Goal: Task Accomplishment & Management: Use online tool/utility

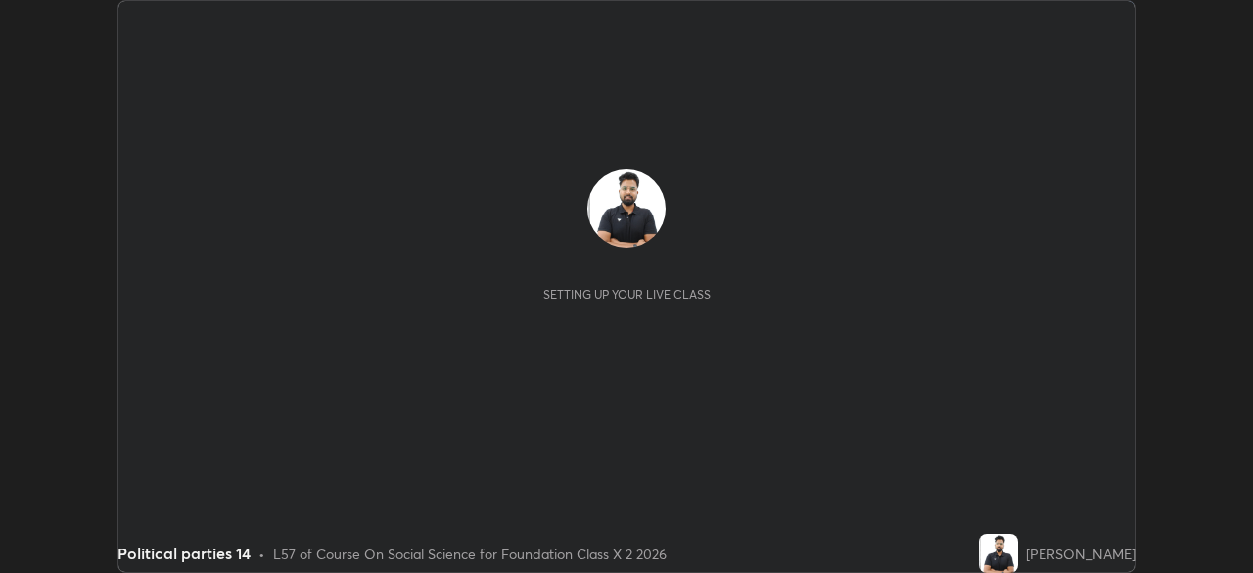
scroll to position [573, 1253]
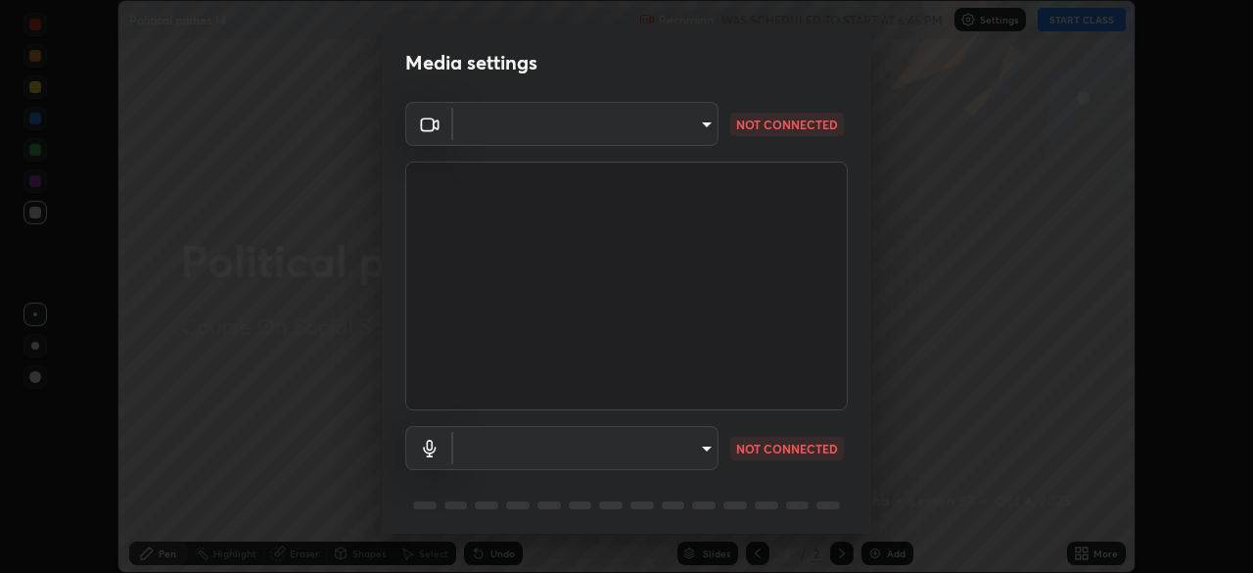
type input "8430282c75c9cf90d073dd2650c69e1562d55ee46f92edd4d0492a031e33ab74"
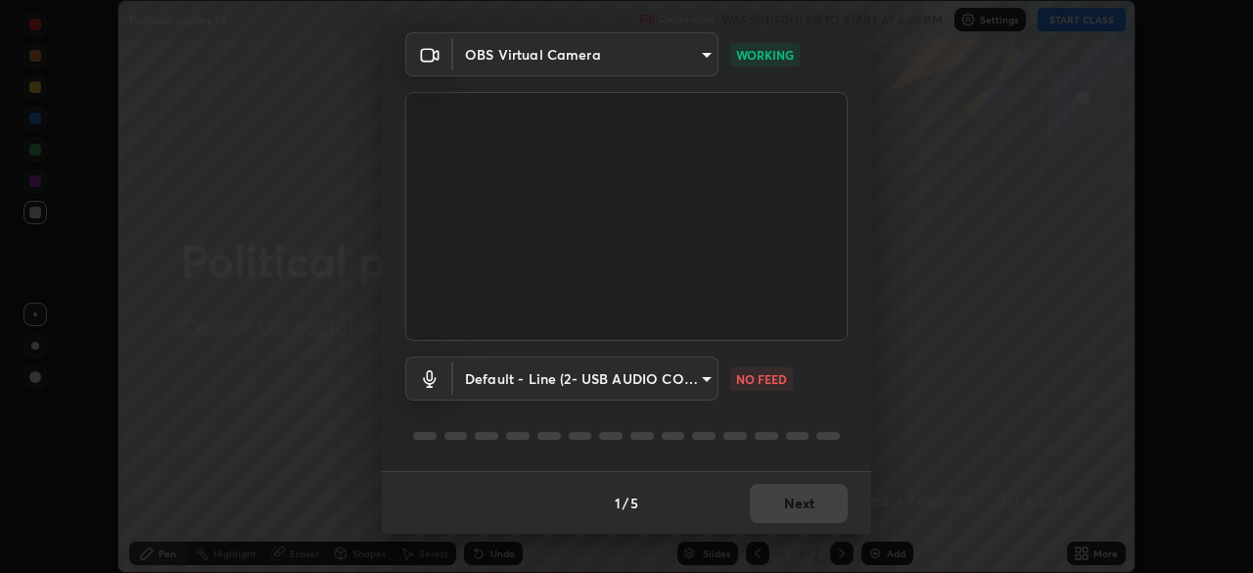
click at [672, 382] on body "Erase all Political parties 14 Recording WAS SCHEDULED TO START AT 6:45 PM Sett…" at bounding box center [626, 286] width 1253 height 573
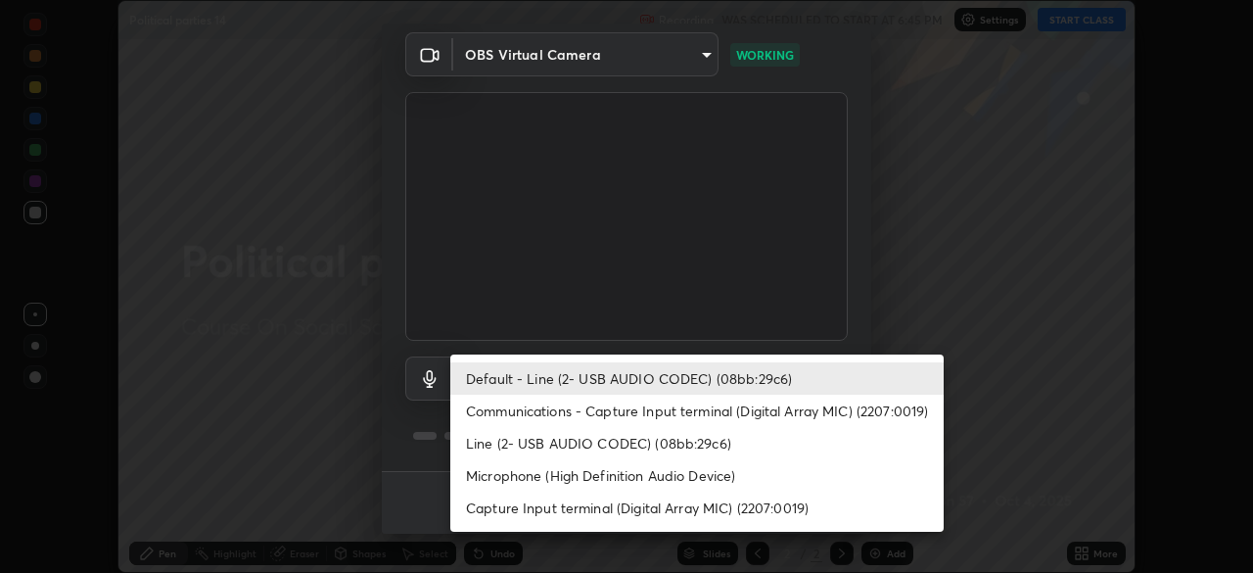
click at [607, 511] on li "Capture Input terminal (Digital Array MIC) (2207:0019)" at bounding box center [696, 507] width 493 height 32
type input "0769fd4901ff778075597a097d4785fed345c6d6b4d078c13a576dd7db28eabe"
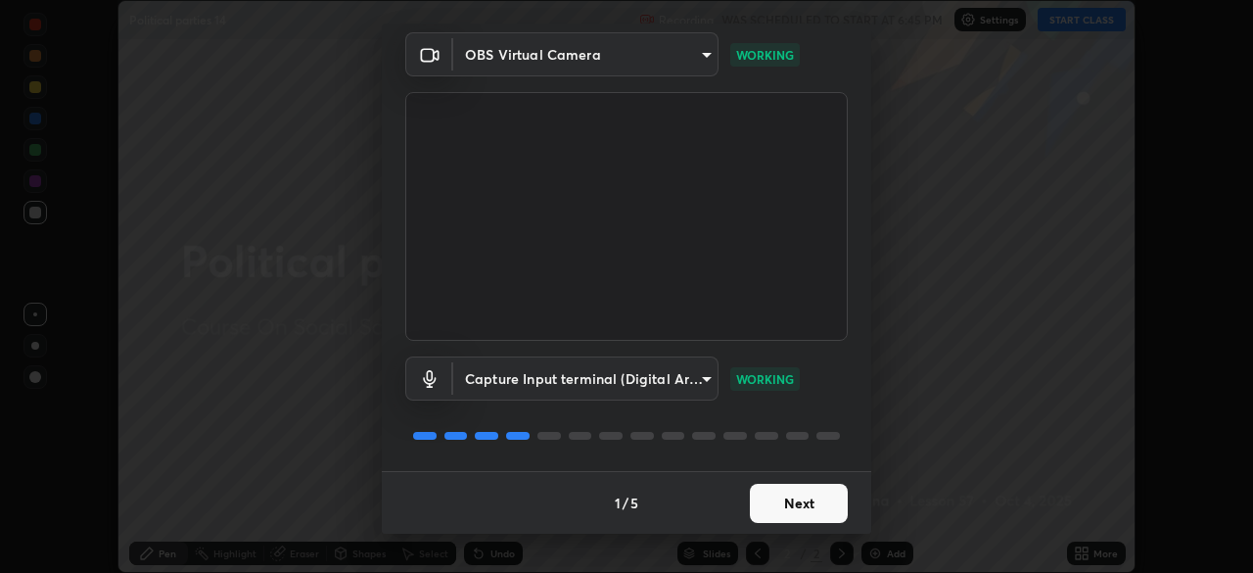
click at [783, 494] on button "Next" at bounding box center [799, 503] width 98 height 39
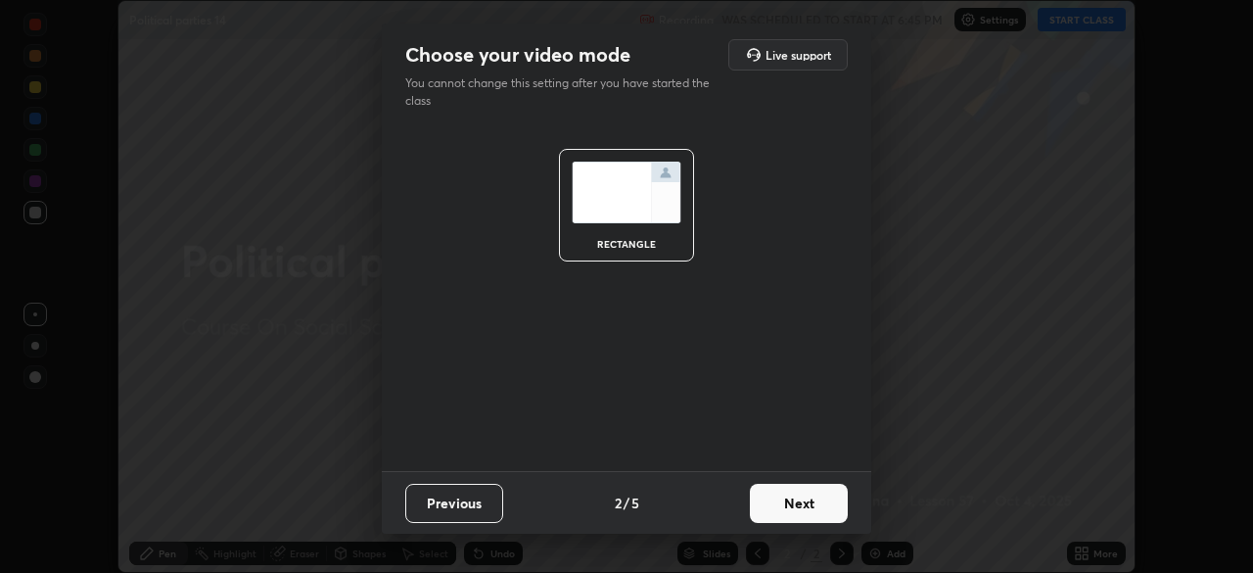
click at [785, 503] on button "Next" at bounding box center [799, 503] width 98 height 39
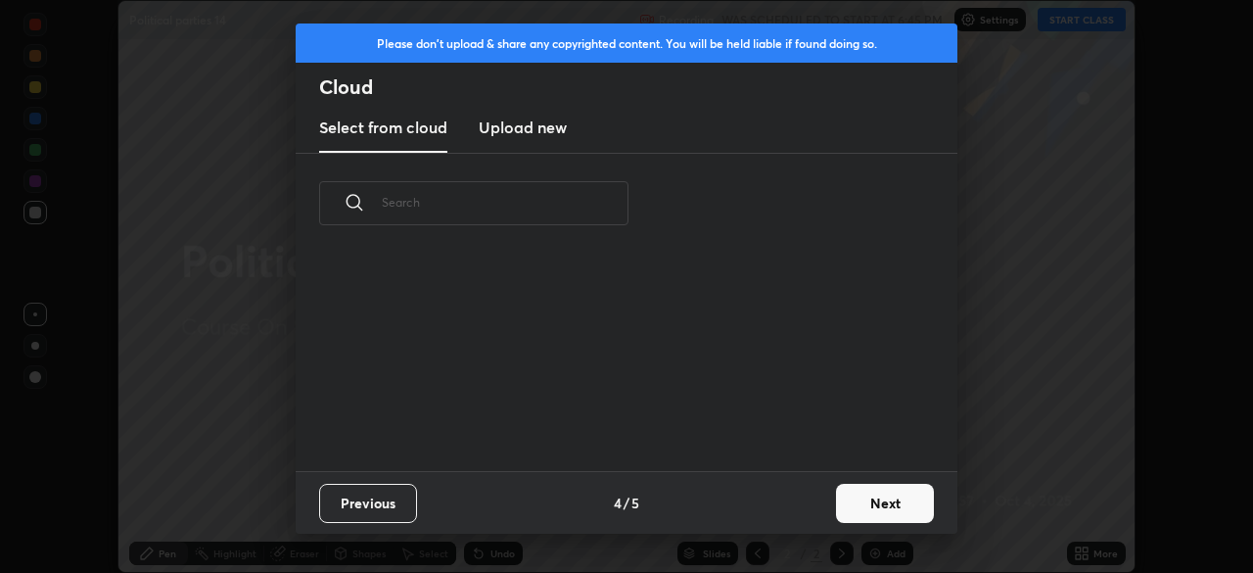
click at [863, 509] on button "Next" at bounding box center [885, 503] width 98 height 39
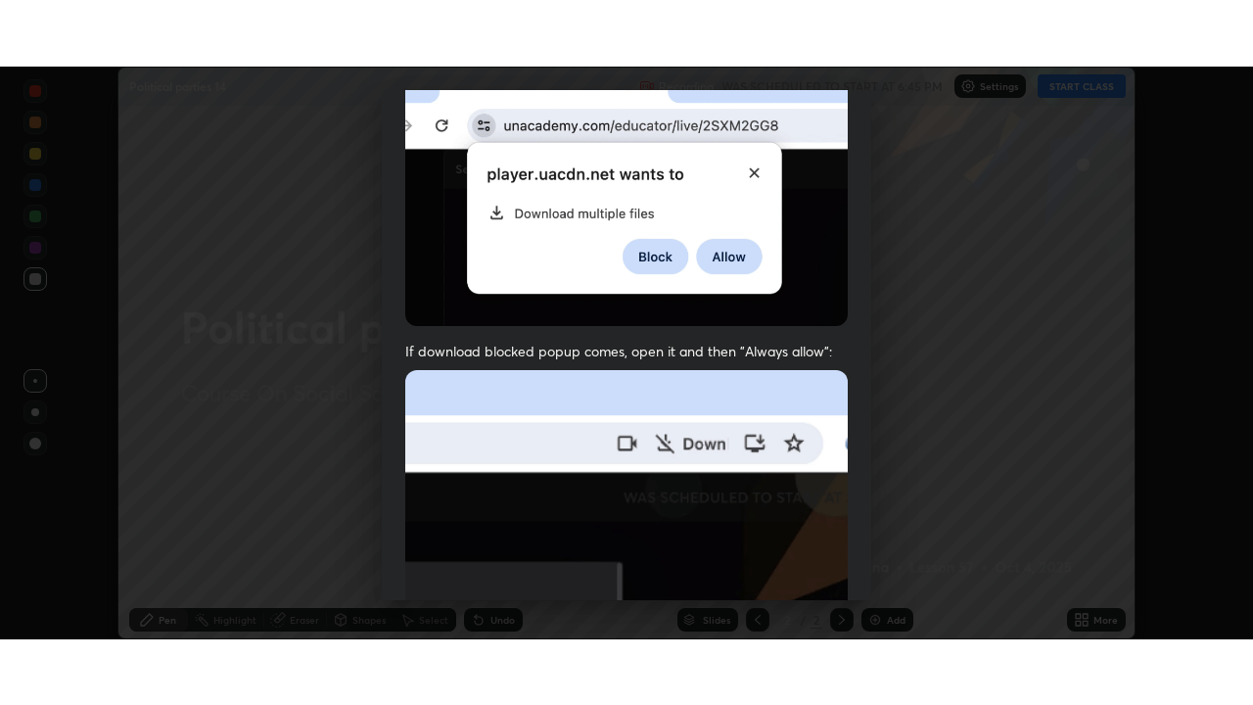
scroll to position [469, 0]
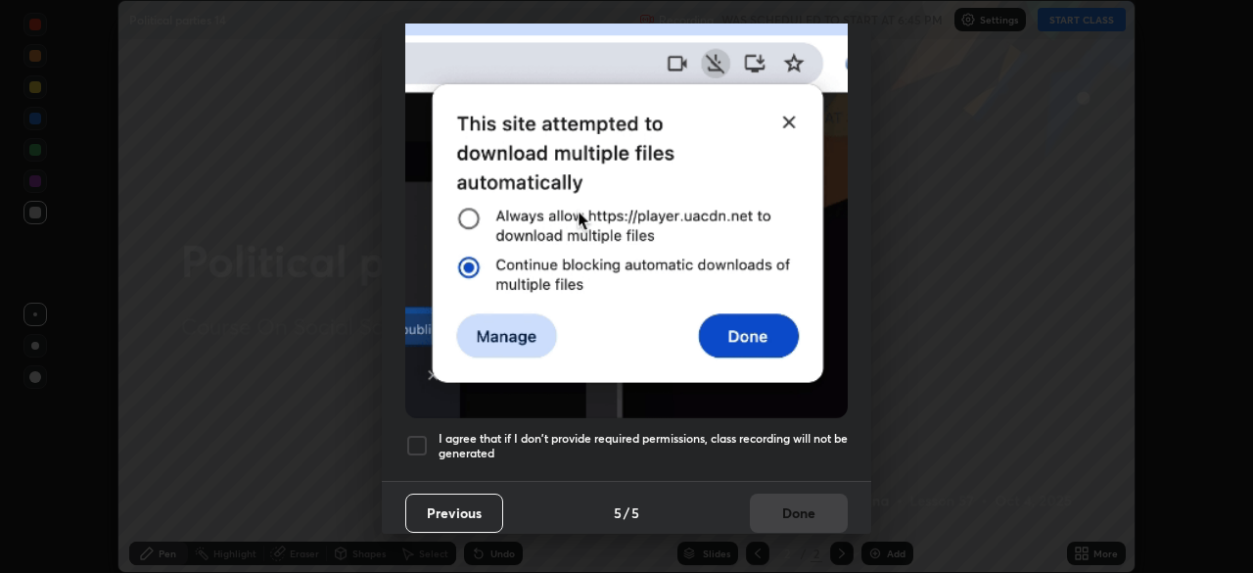
click at [418, 434] on div at bounding box center [416, 445] width 23 height 23
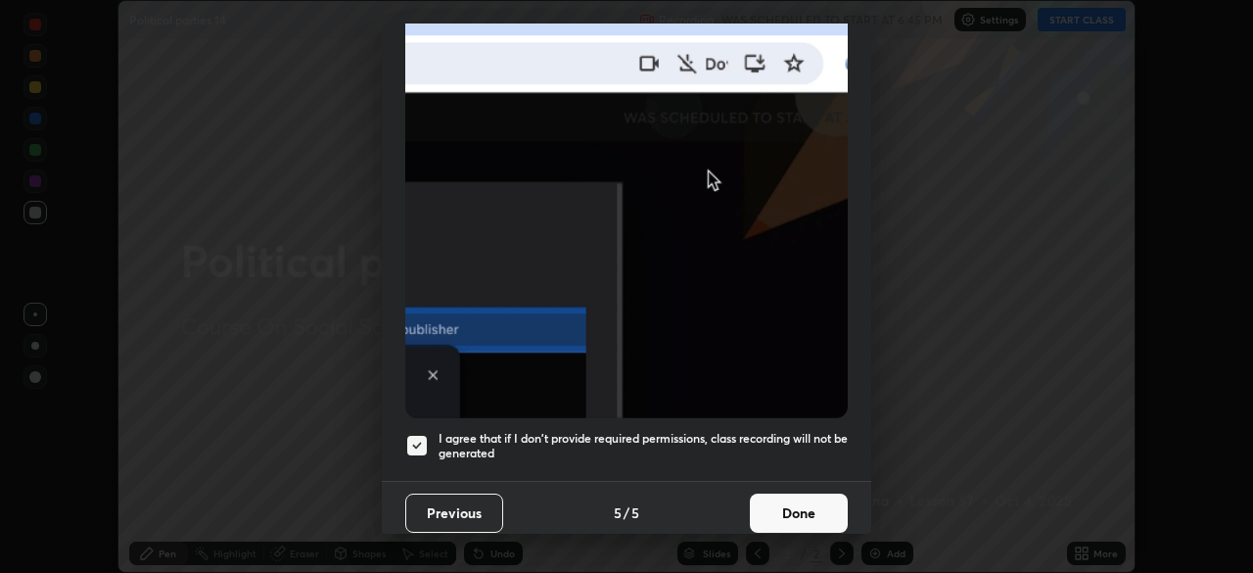
click at [800, 502] on button "Done" at bounding box center [799, 512] width 98 height 39
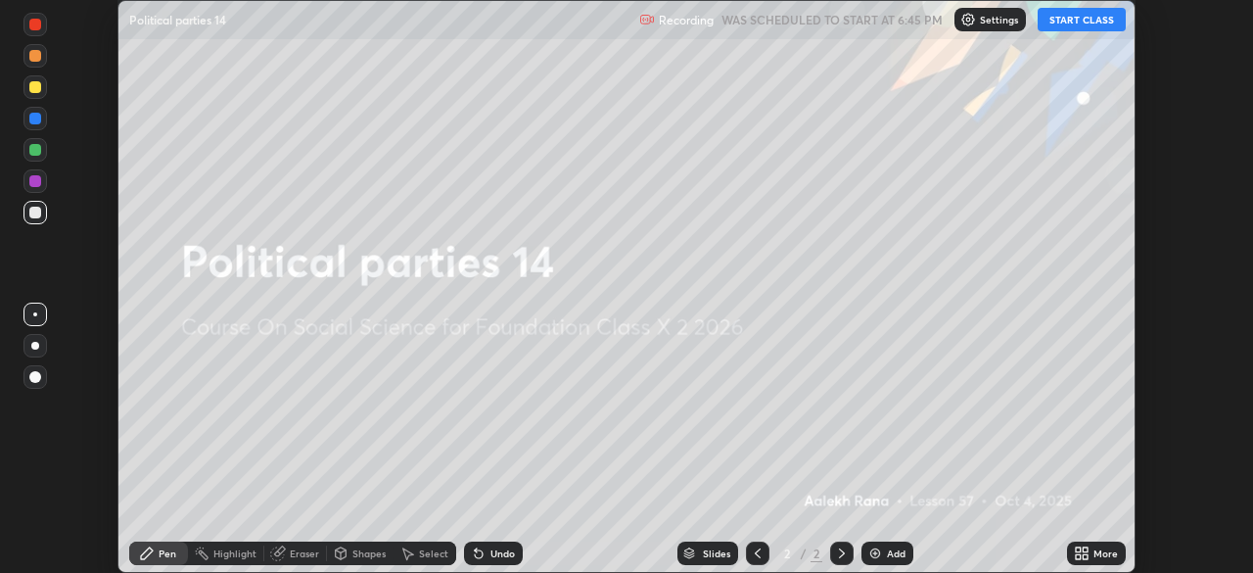
click at [1075, 20] on button "START CLASS" at bounding box center [1082, 19] width 88 height 23
click at [1087, 550] on icon at bounding box center [1085, 549] width 5 height 5
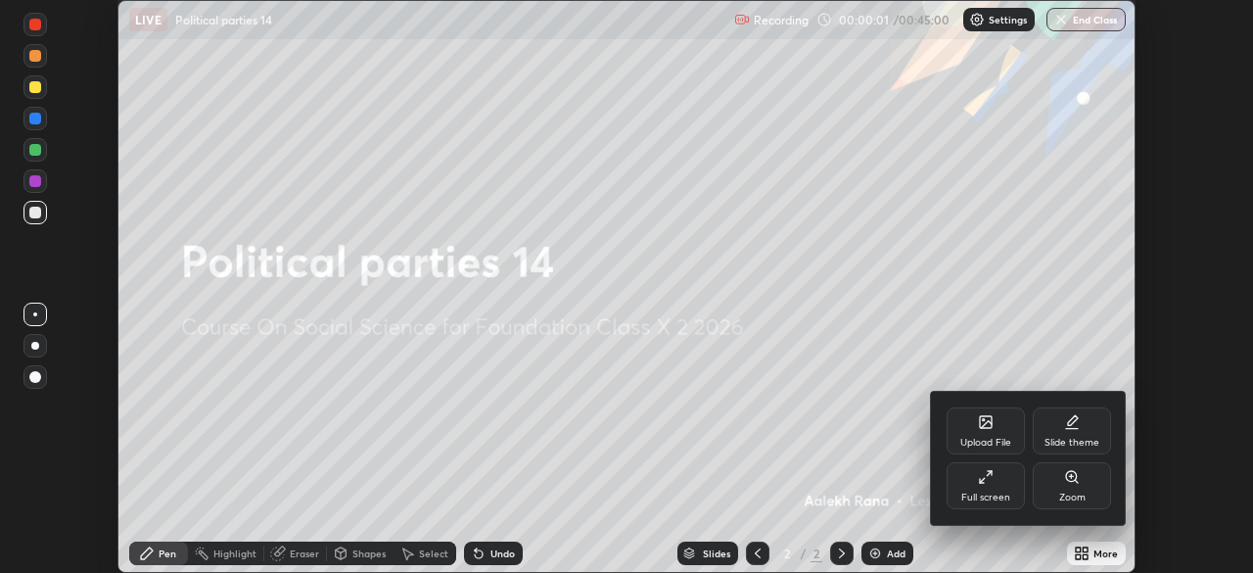
click at [980, 492] on div "Full screen" at bounding box center [985, 497] width 49 height 10
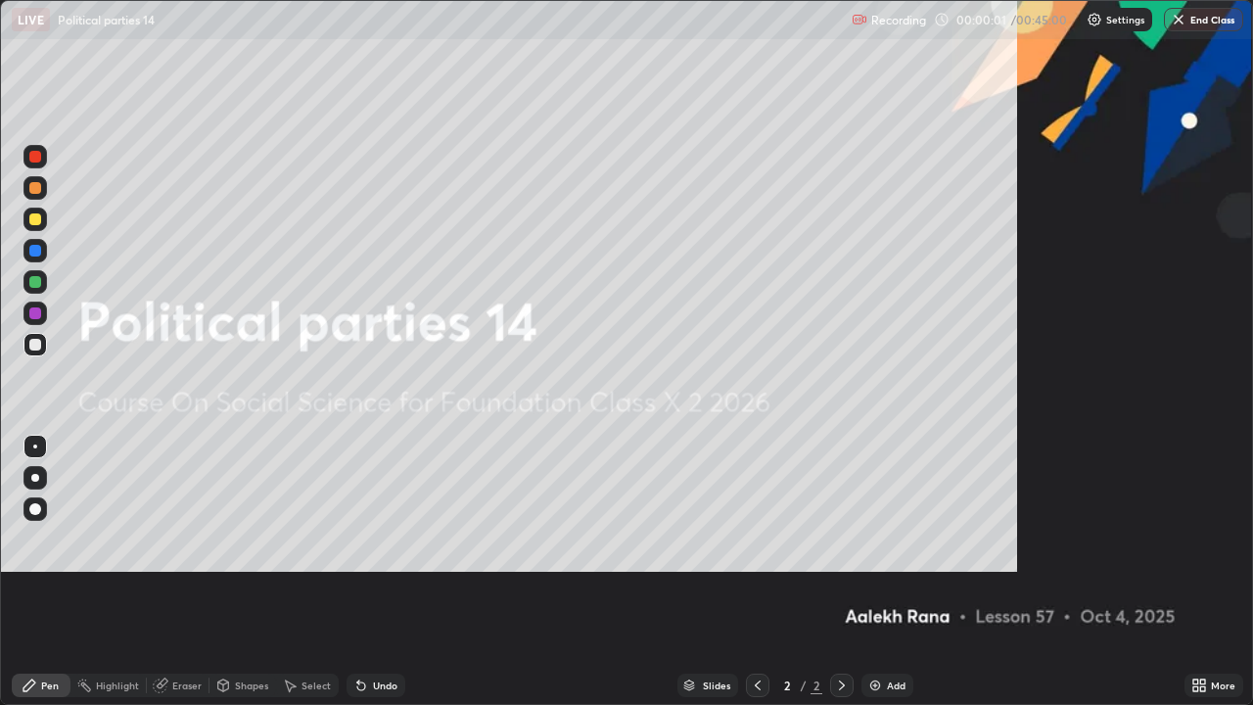
scroll to position [705, 1253]
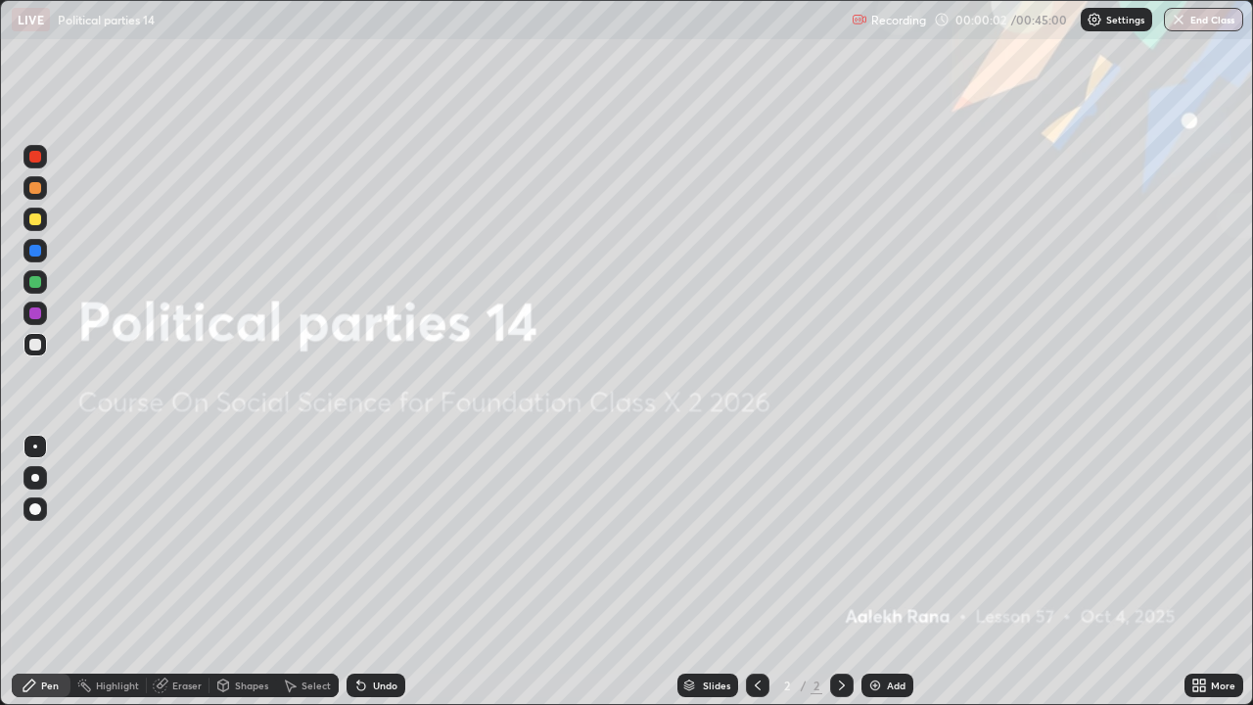
click at [884, 572] on div "Add" at bounding box center [888, 685] width 52 height 23
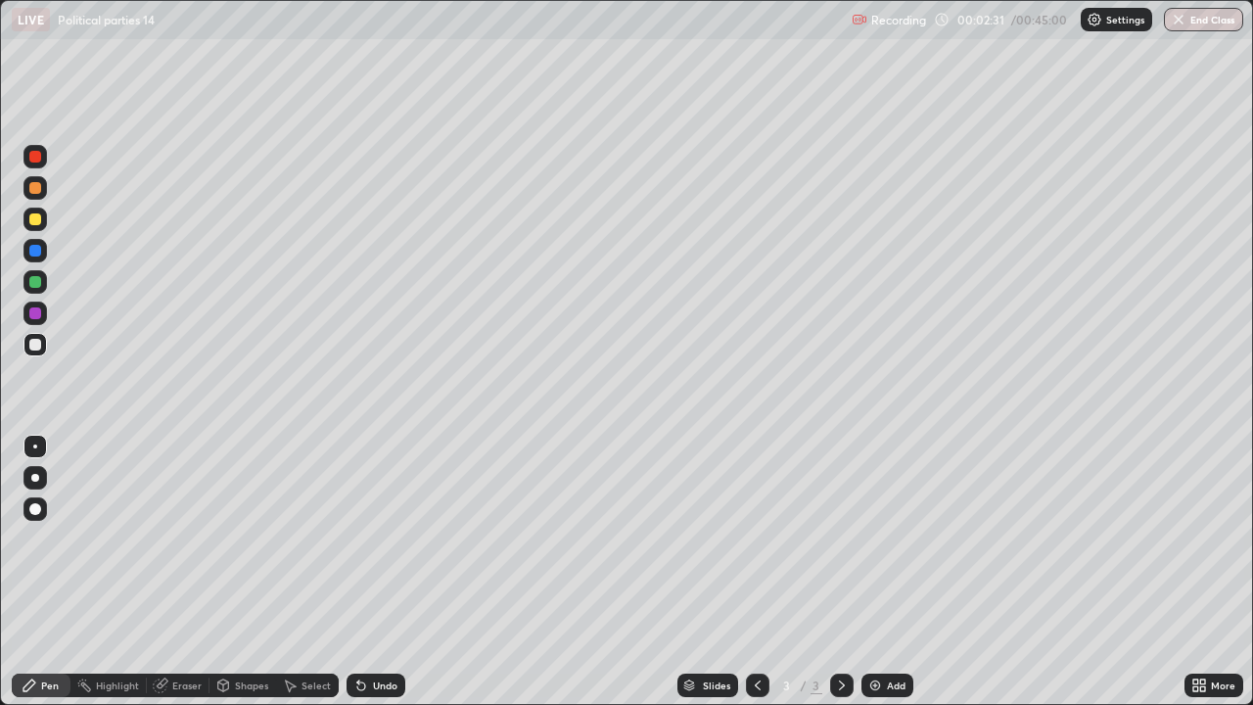
click at [1202, 572] on icon at bounding box center [1199, 685] width 16 height 16
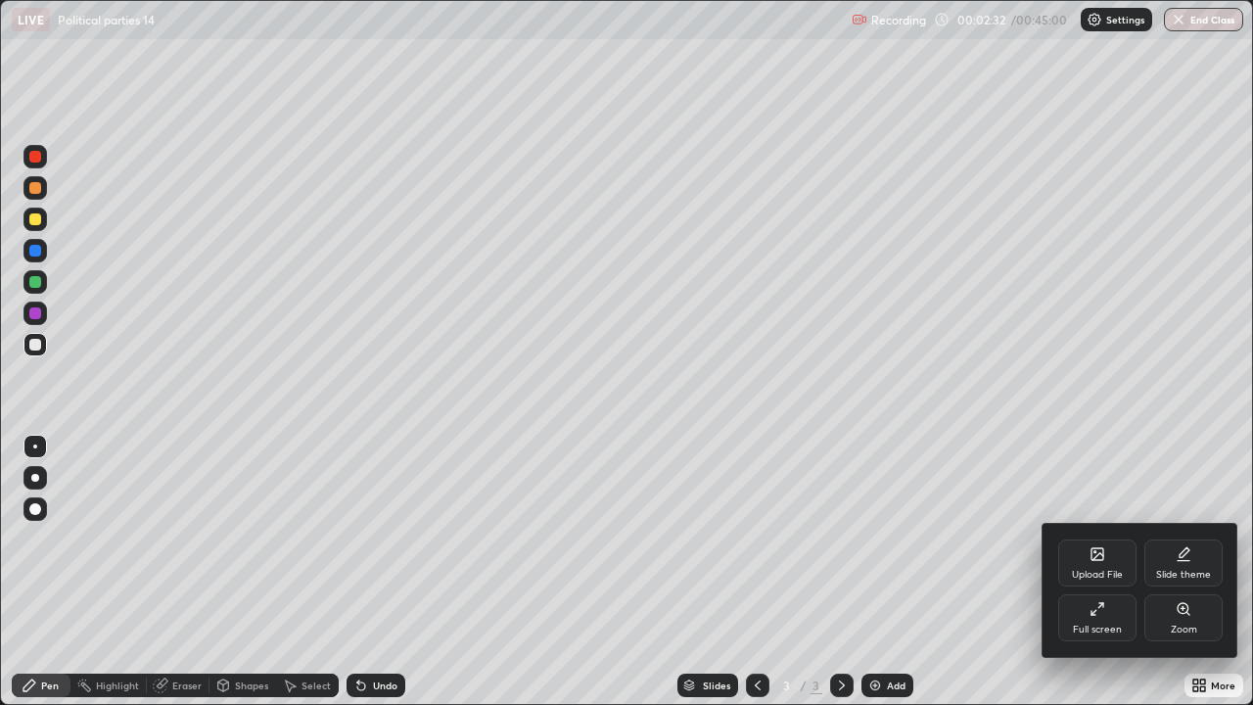
click at [1097, 566] on div "Upload File" at bounding box center [1097, 562] width 78 height 47
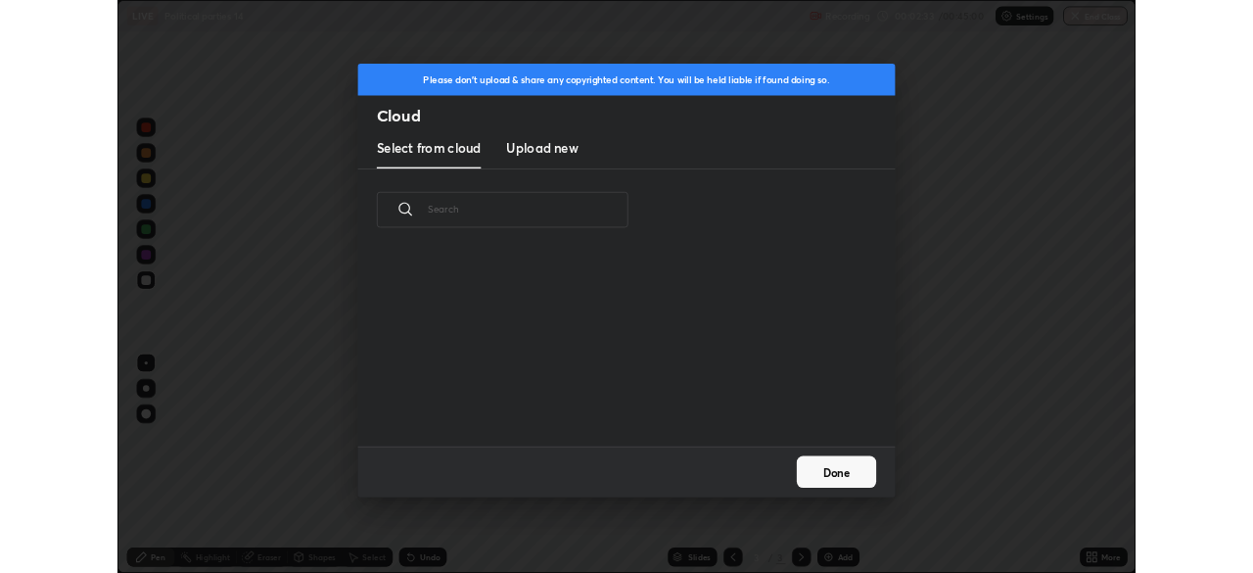
scroll to position [241, 629]
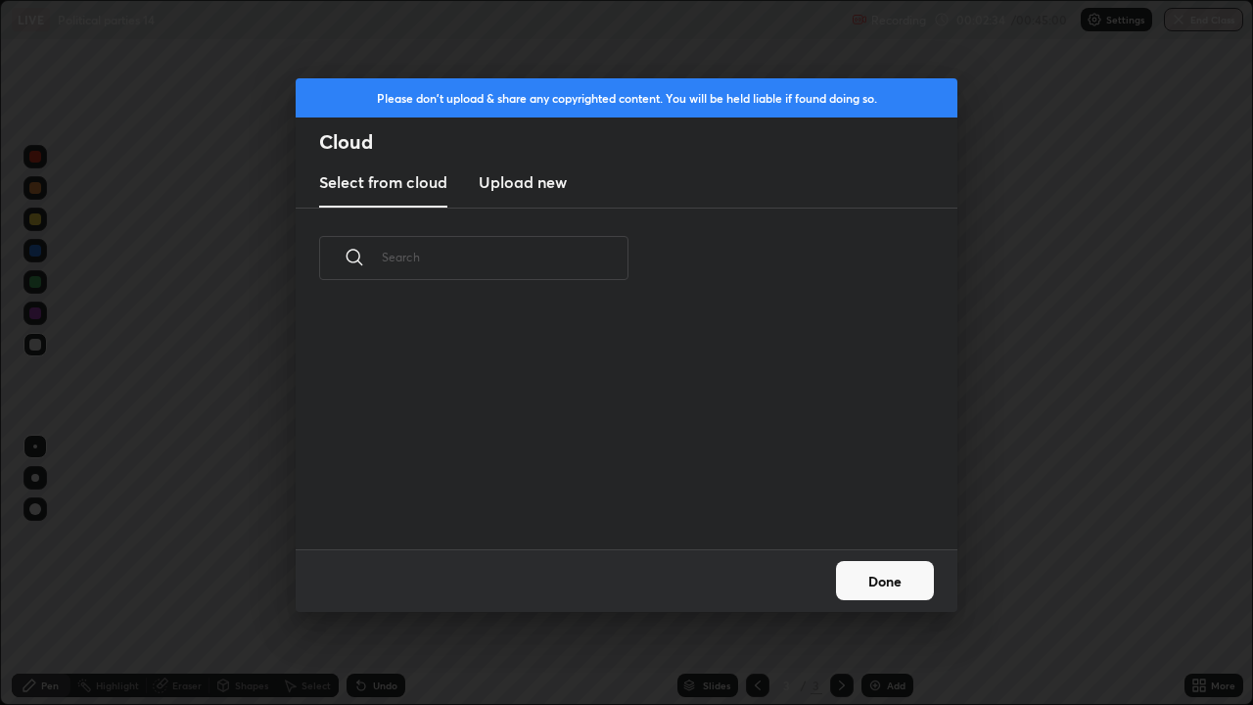
click at [506, 184] on h3 "Upload new" at bounding box center [523, 181] width 88 height 23
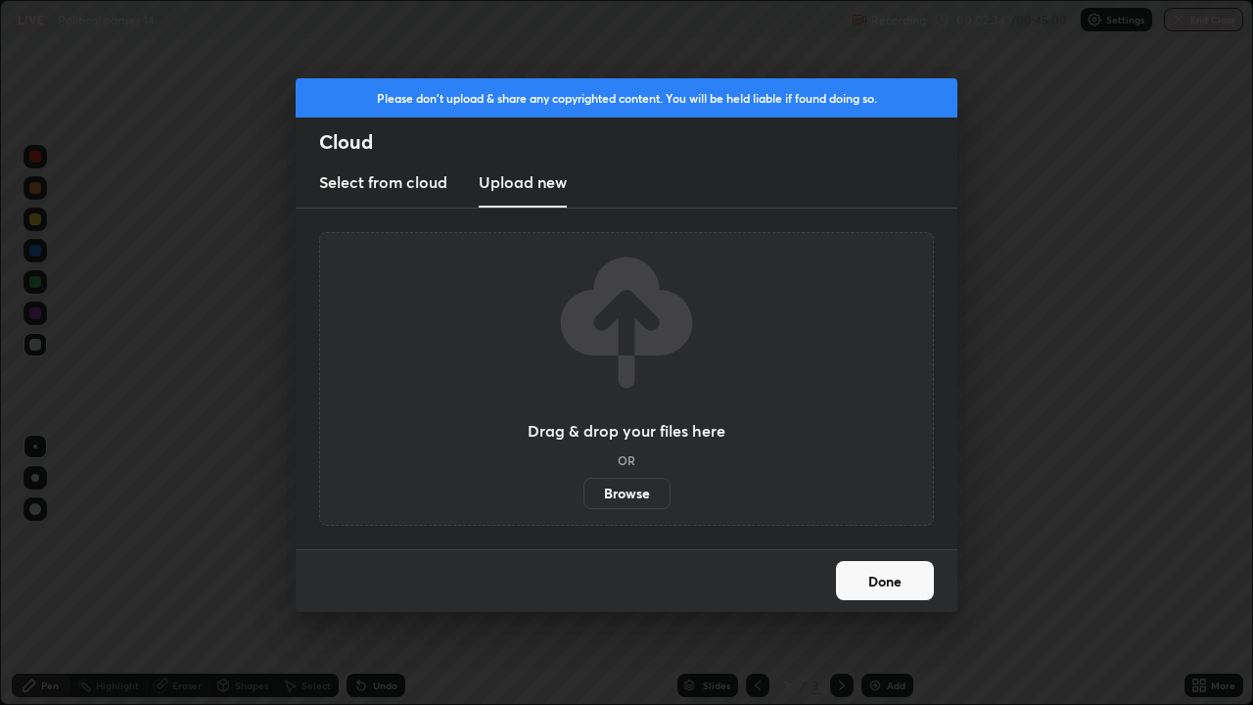
click at [608, 484] on label "Browse" at bounding box center [627, 493] width 87 height 31
click at [584, 484] on input "Browse" at bounding box center [584, 493] width 0 height 31
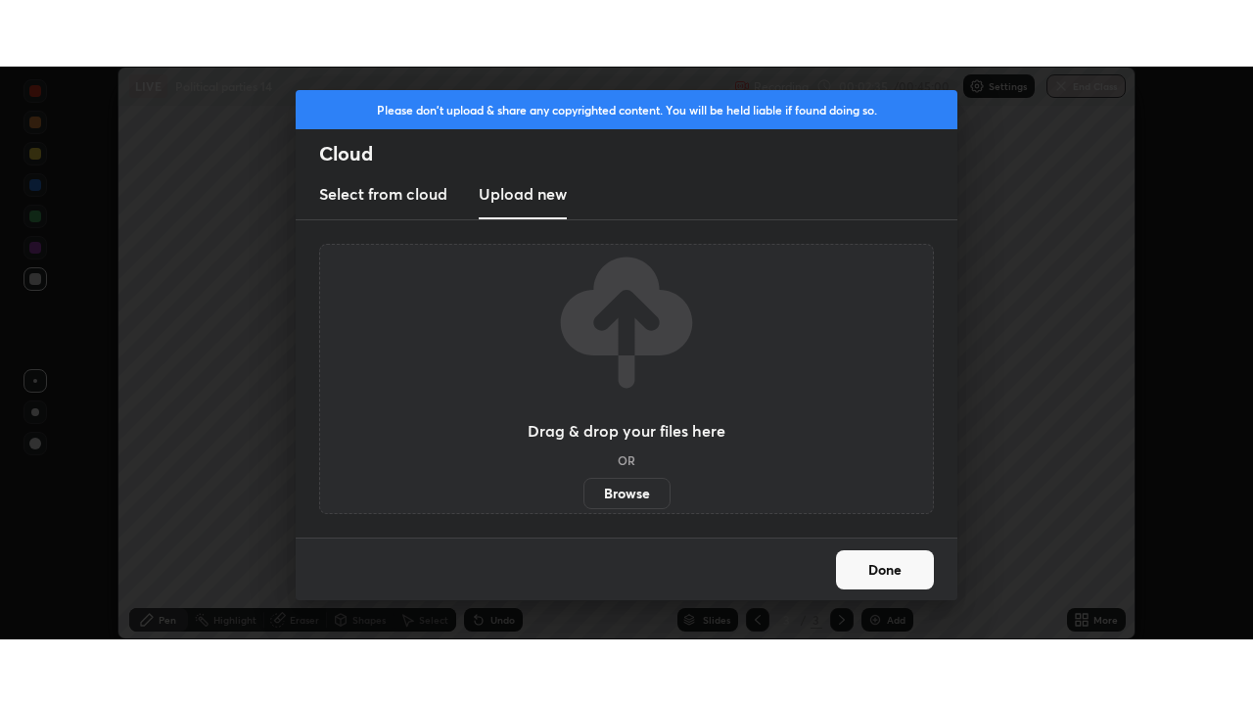
scroll to position [97331, 96651]
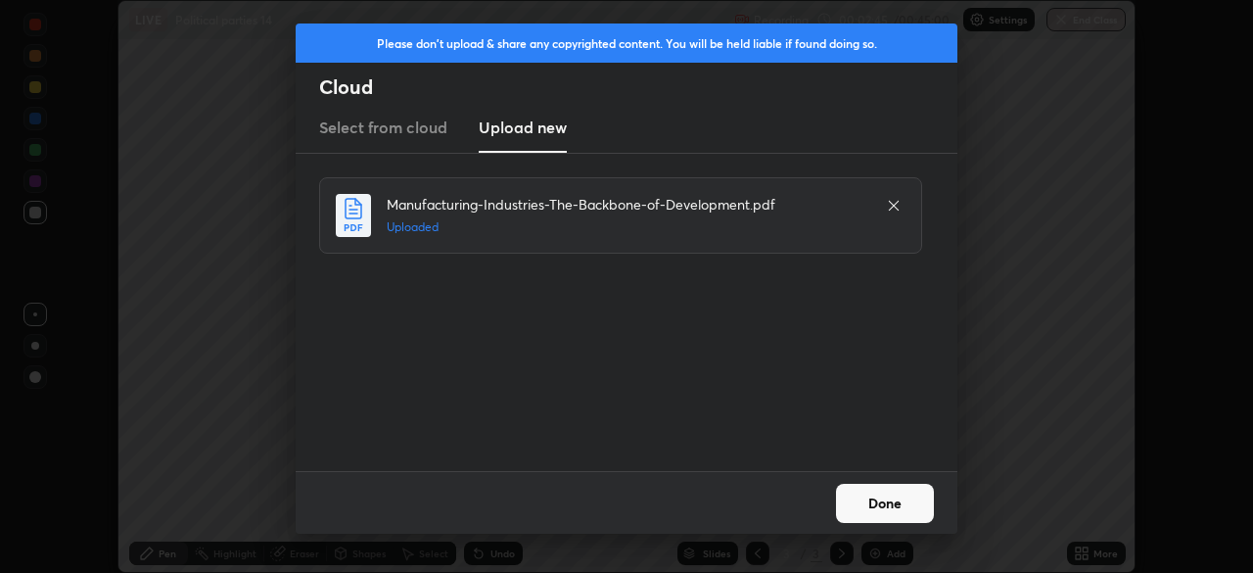
click at [861, 498] on button "Done" at bounding box center [885, 503] width 98 height 39
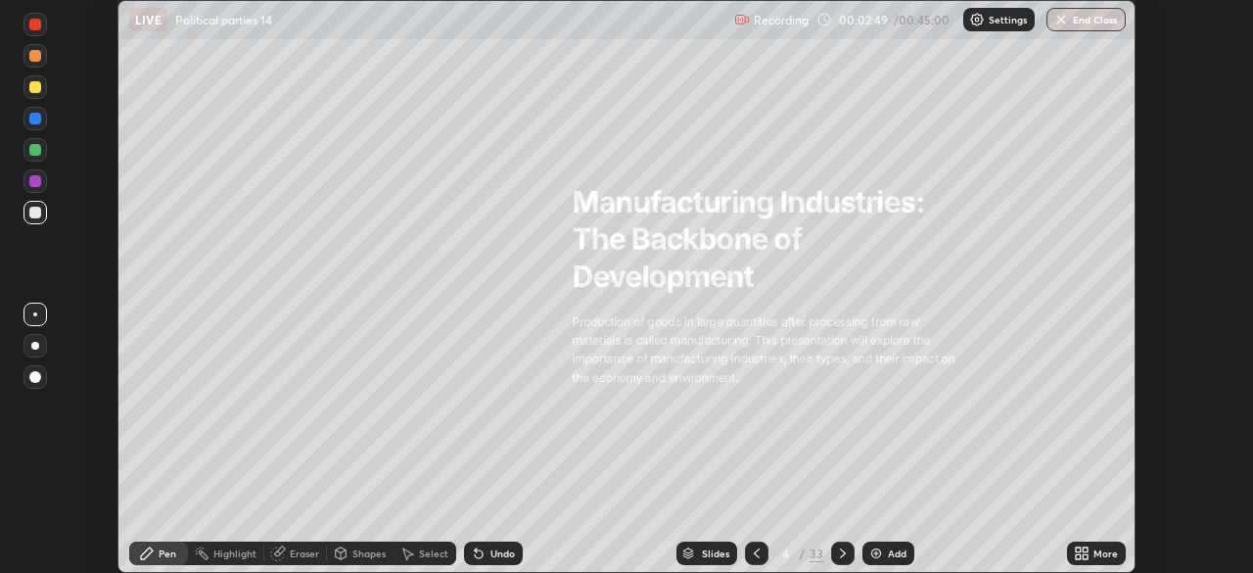
click at [1076, 548] on icon at bounding box center [1078, 549] width 5 height 5
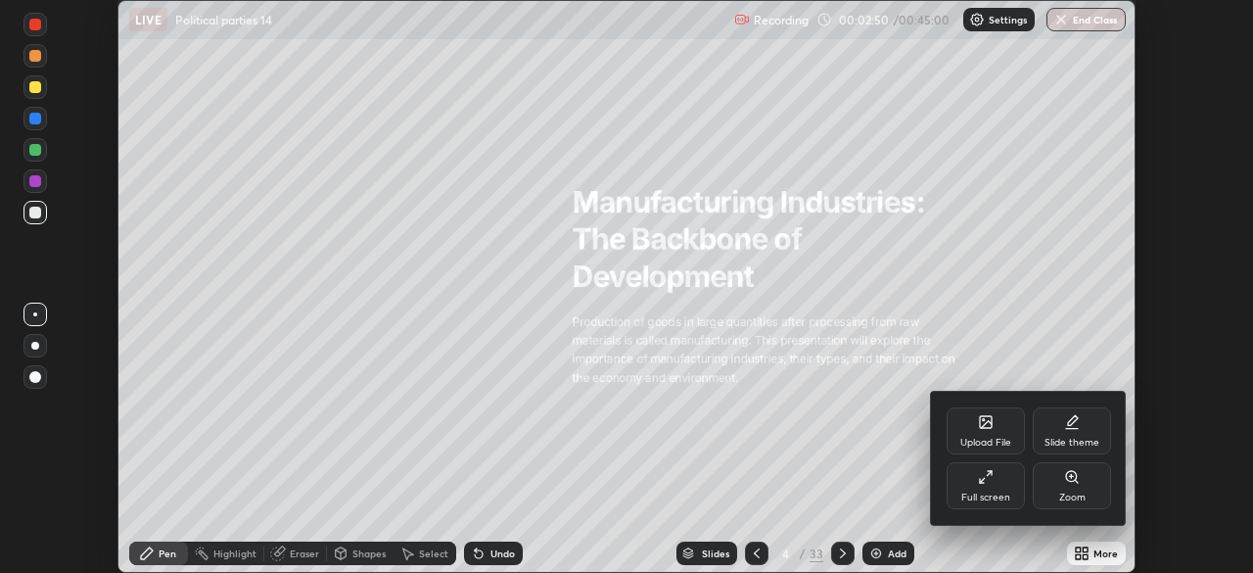
click at [999, 496] on div "Full screen" at bounding box center [985, 497] width 49 height 10
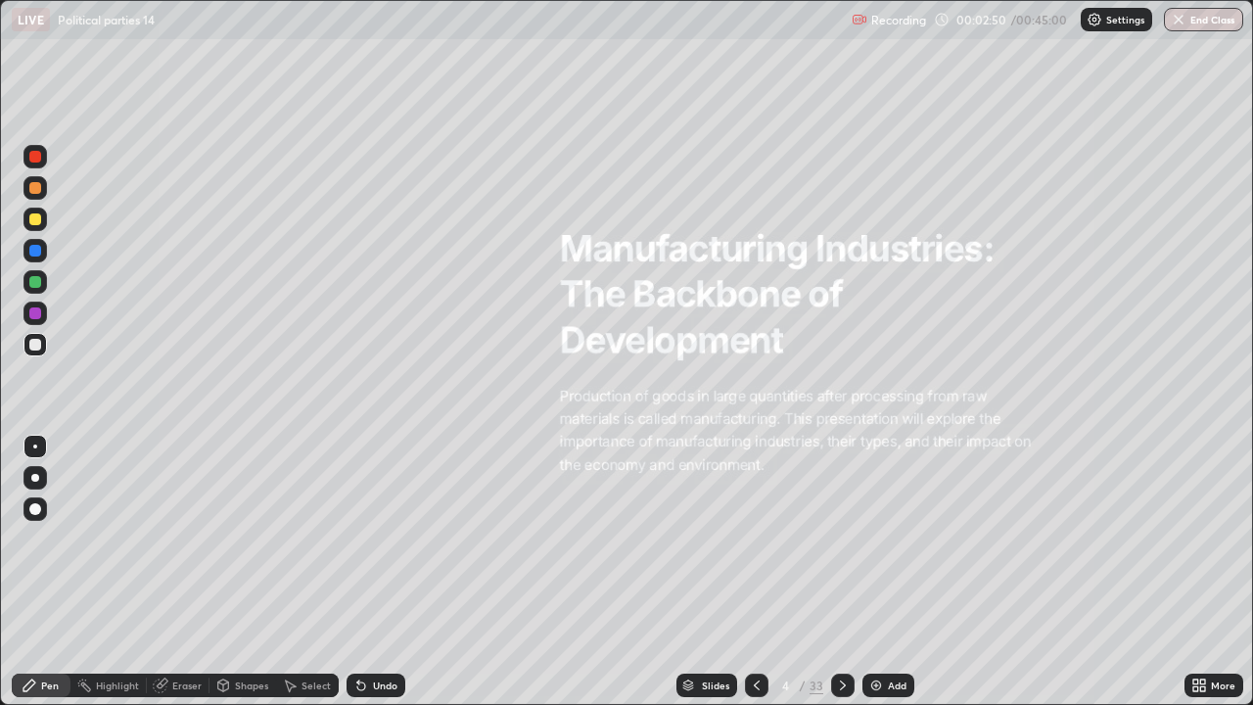
scroll to position [705, 1253]
click at [117, 572] on div "Highlight" at bounding box center [117, 685] width 43 height 10
click at [839, 572] on div at bounding box center [842, 685] width 23 height 23
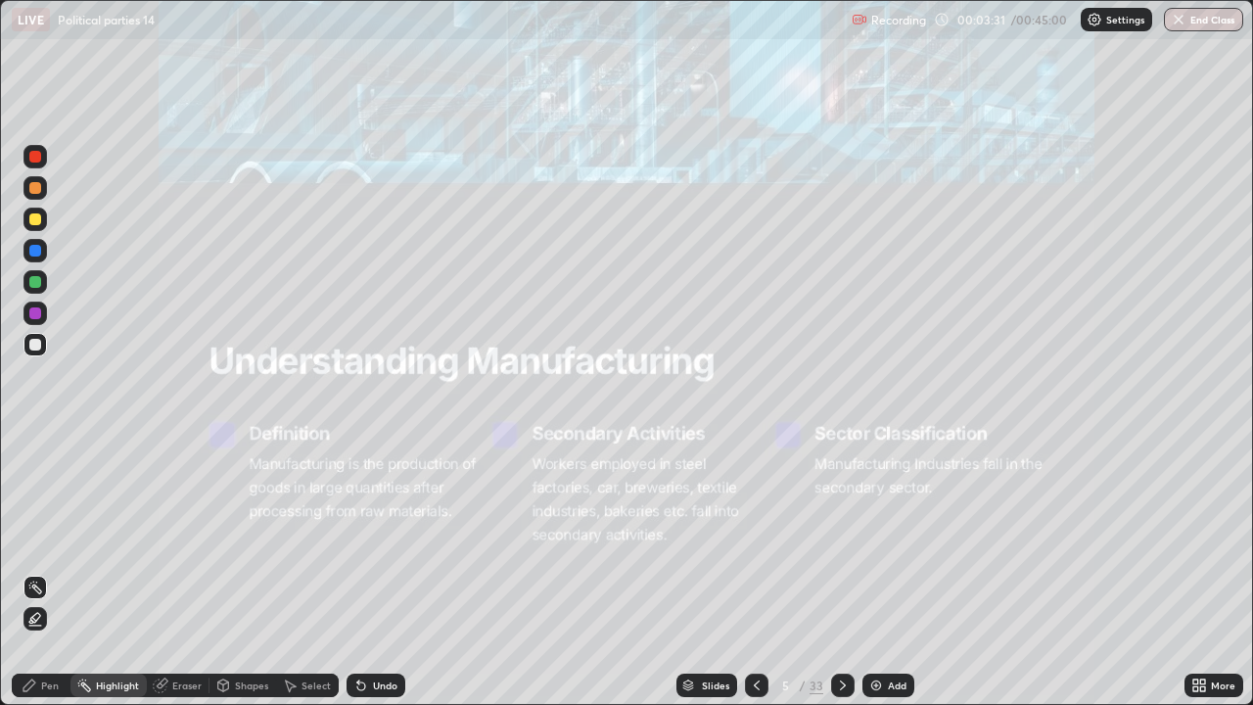
click at [24, 160] on div at bounding box center [34, 156] width 23 height 23
click at [41, 149] on div at bounding box center [34, 156] width 23 height 23
click at [837, 572] on icon at bounding box center [843, 685] width 16 height 16
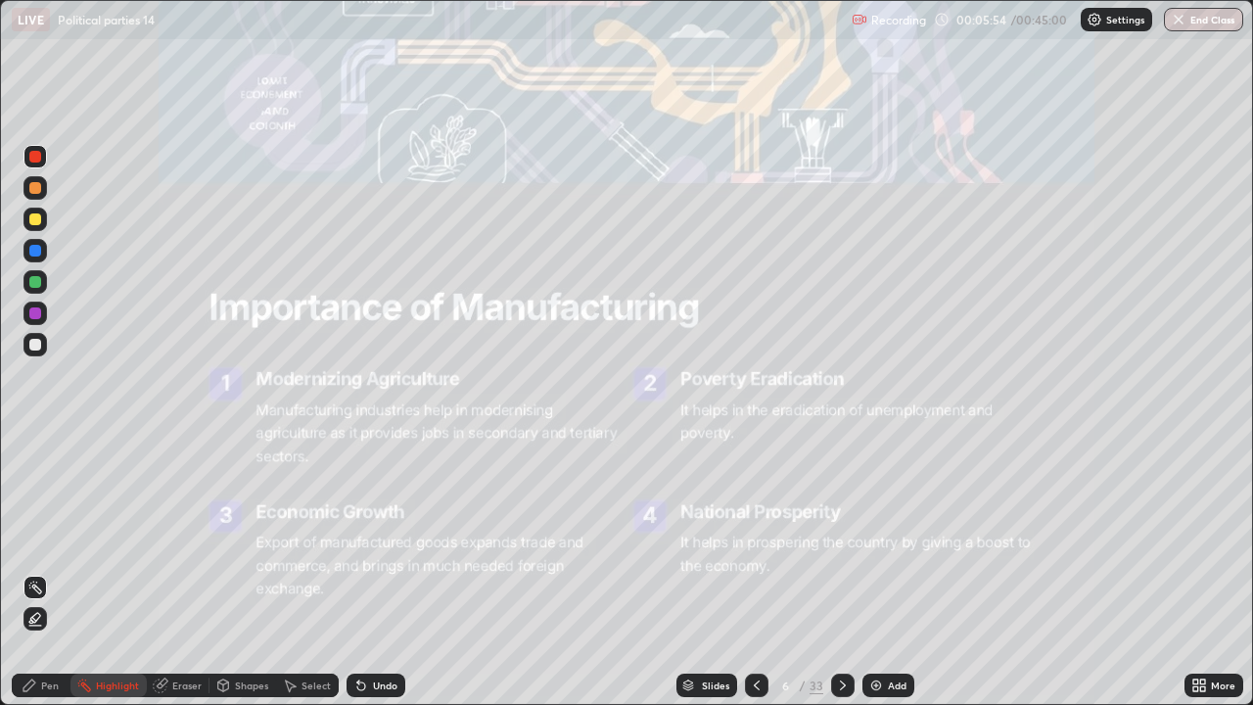
click at [840, 572] on icon at bounding box center [843, 685] width 16 height 16
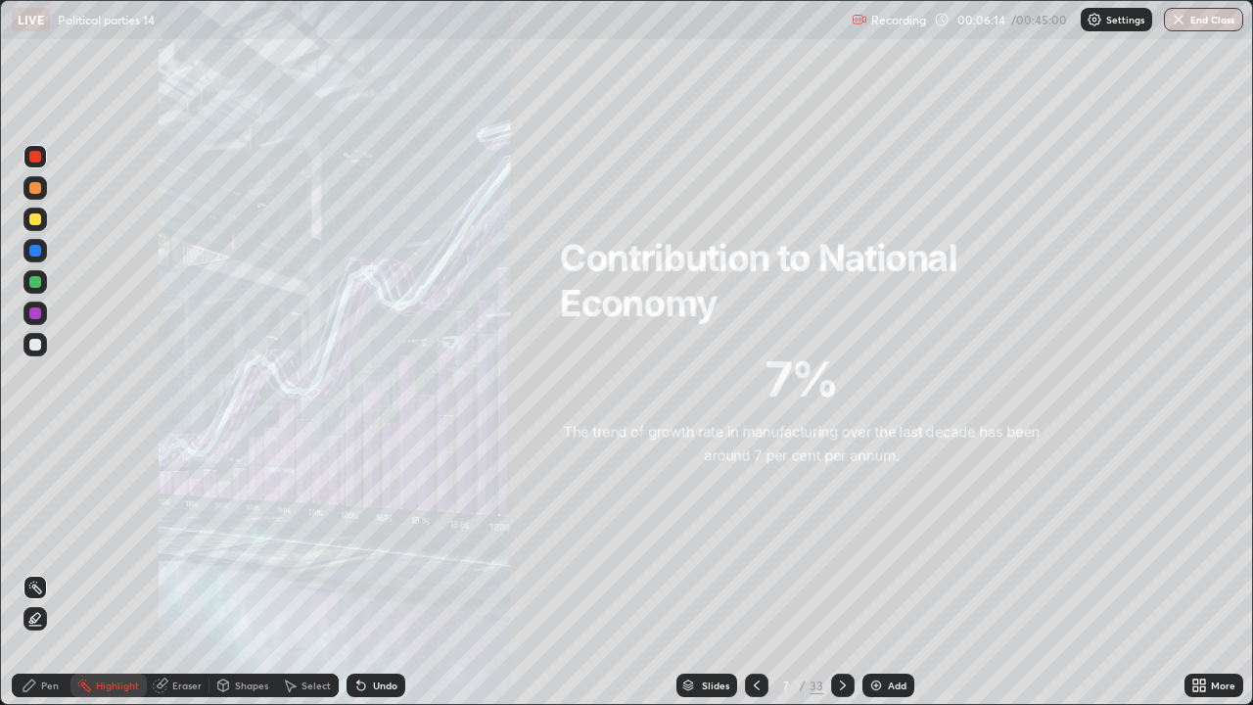
click at [838, 572] on icon at bounding box center [843, 685] width 16 height 16
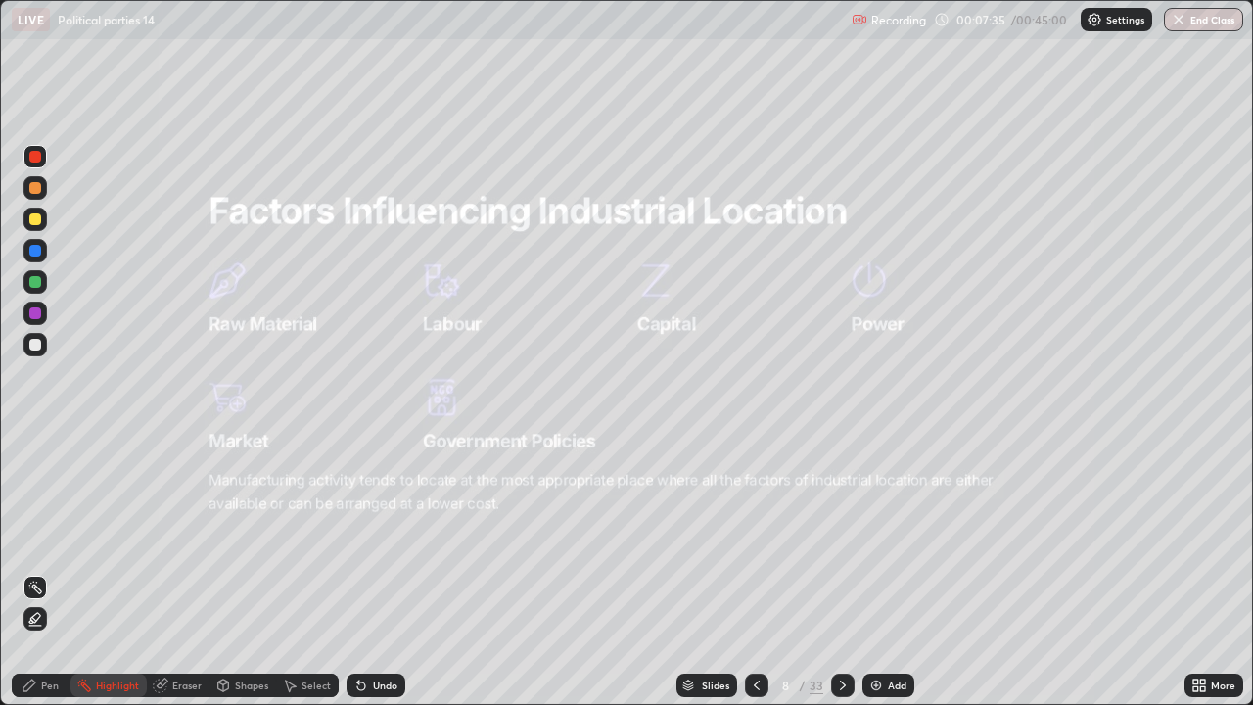
click at [840, 572] on icon at bounding box center [843, 685] width 16 height 16
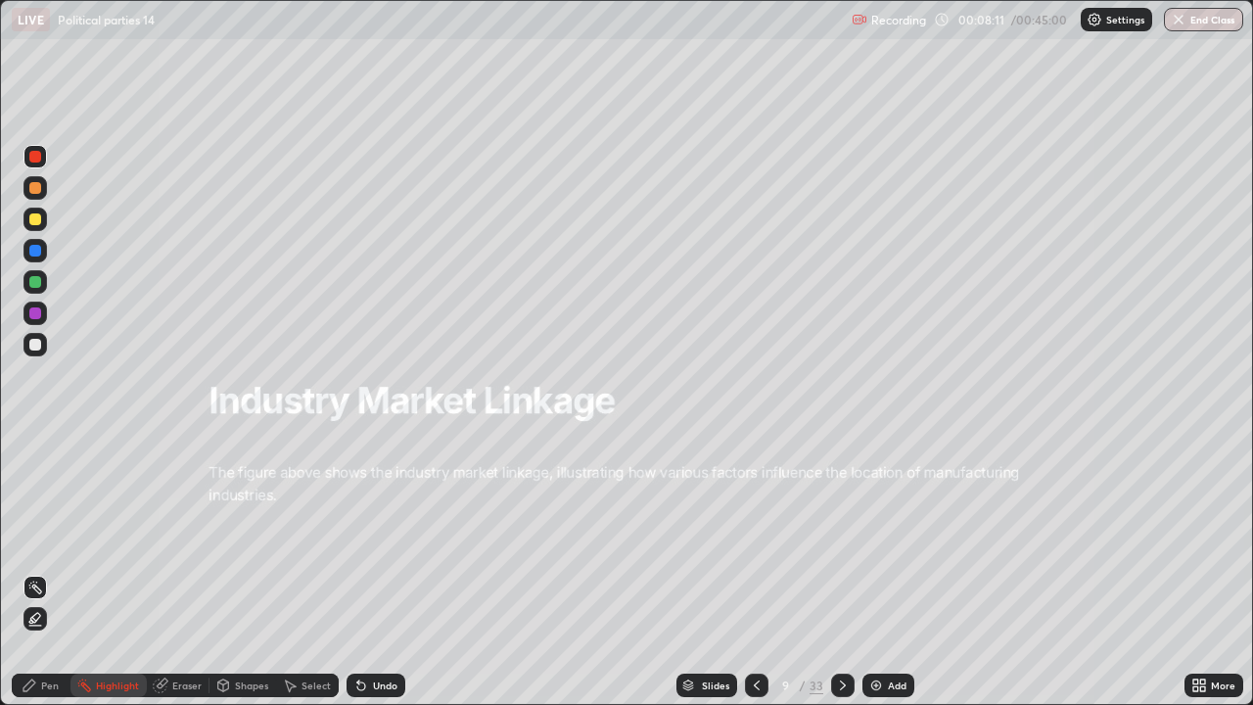
click at [847, 572] on icon at bounding box center [843, 685] width 16 height 16
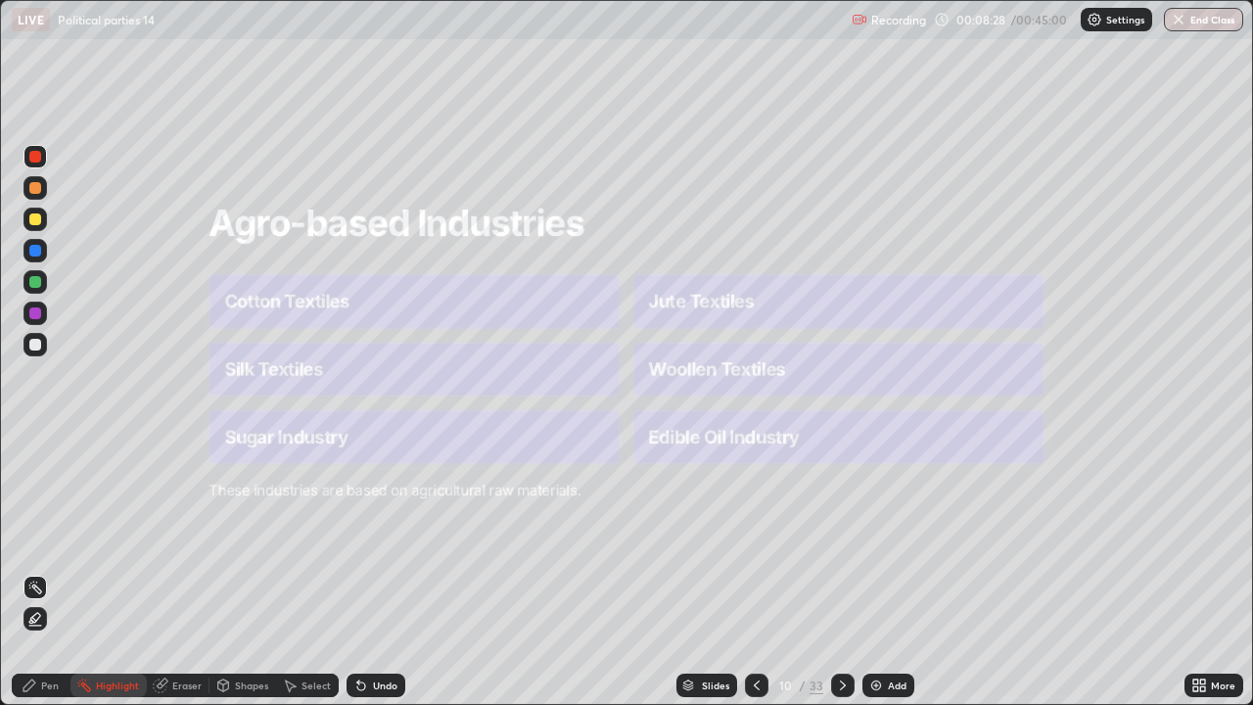
click at [835, 572] on icon at bounding box center [843, 685] width 16 height 16
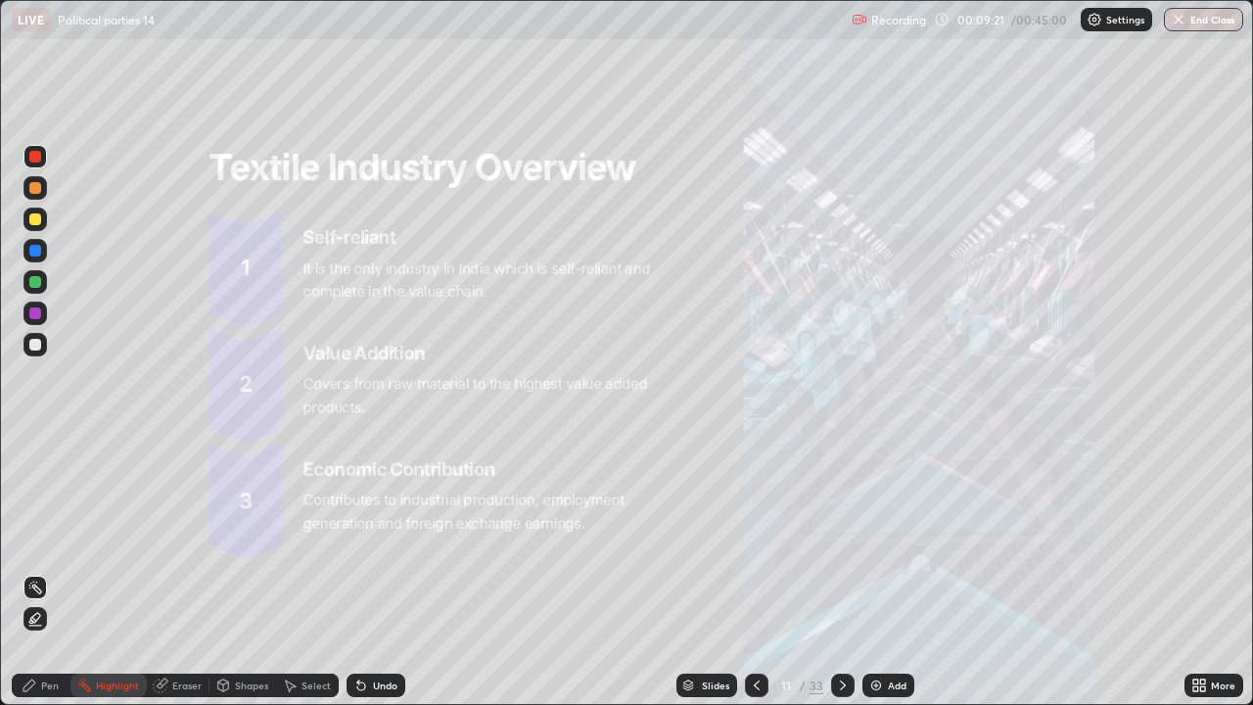
click at [840, 572] on icon at bounding box center [843, 685] width 16 height 16
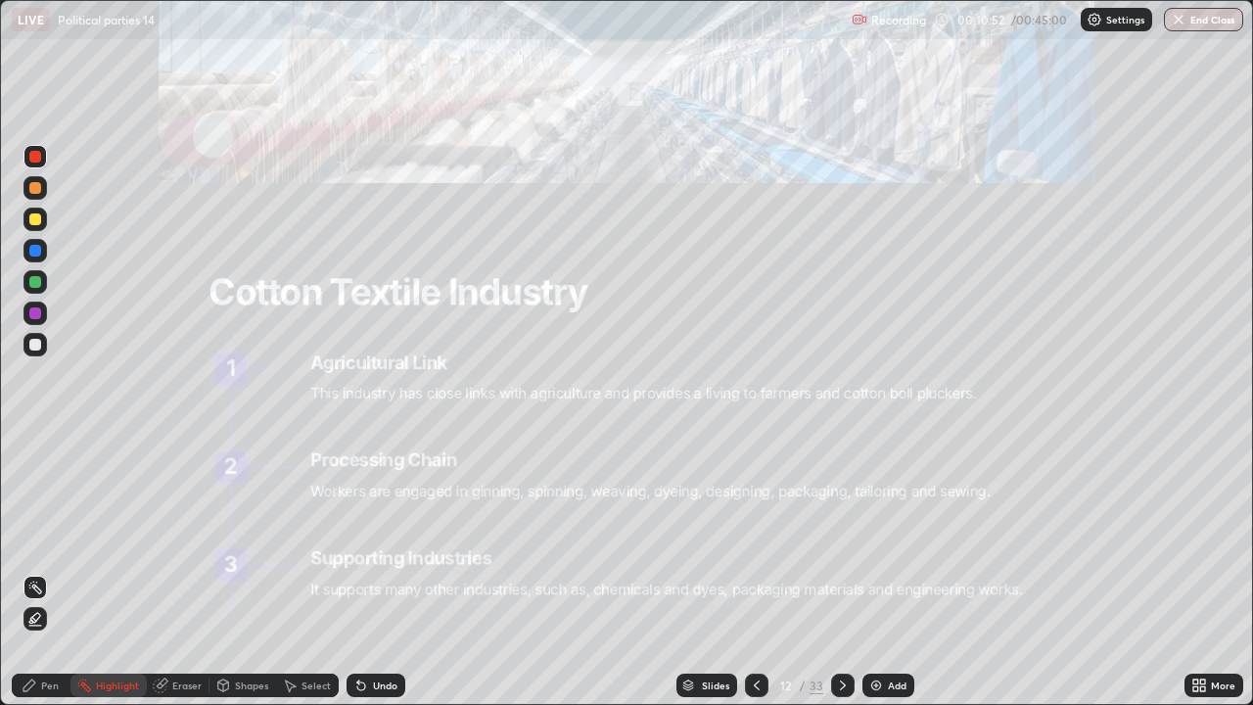
click at [842, 572] on icon at bounding box center [843, 685] width 16 height 16
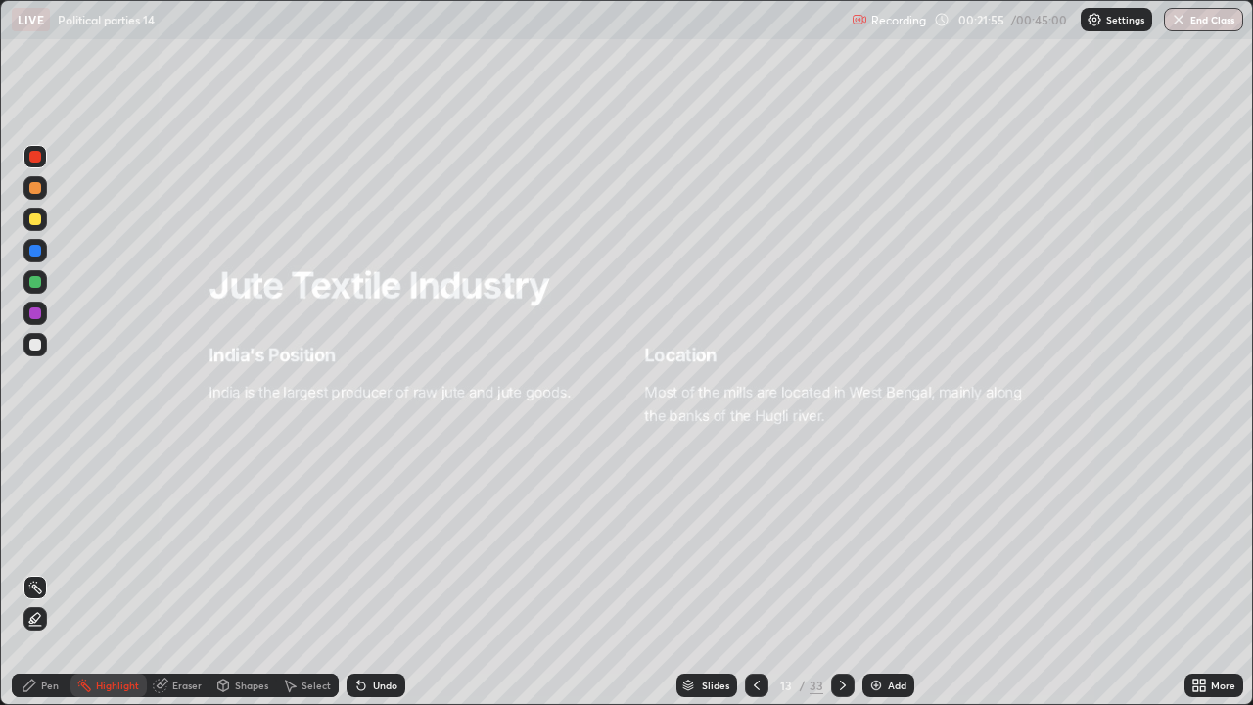
click at [831, 572] on div at bounding box center [842, 685] width 23 height 23
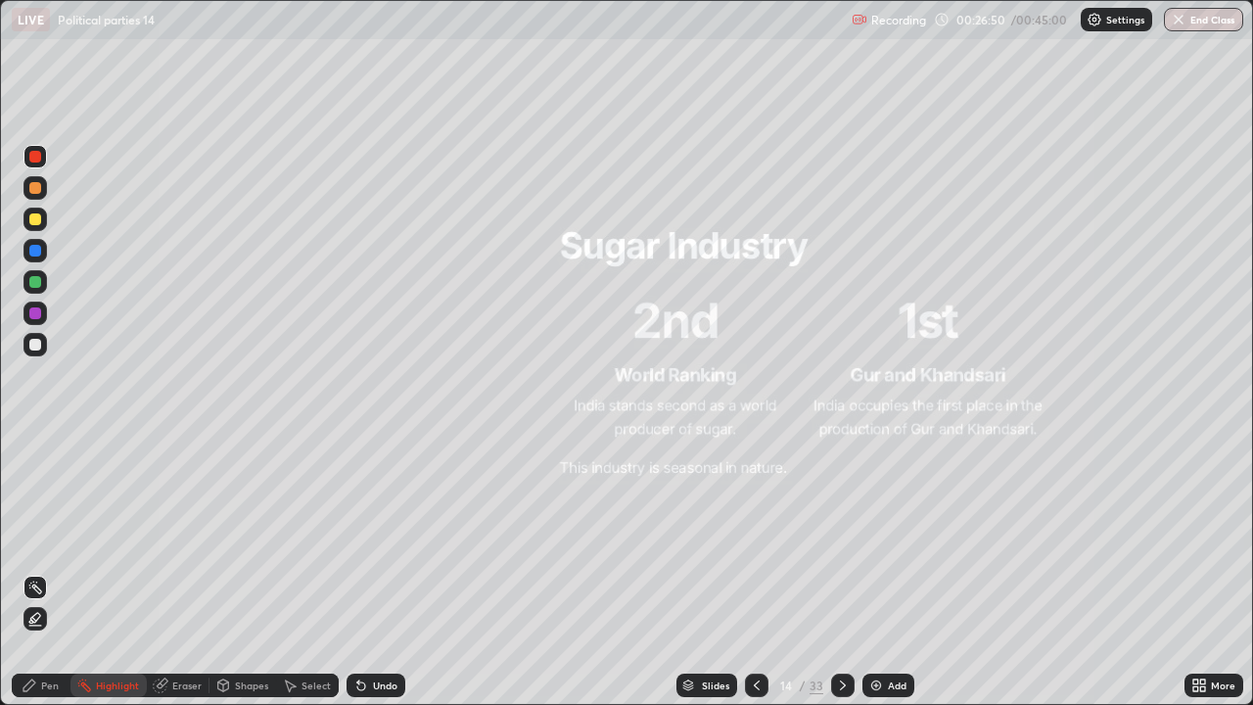
click at [36, 188] on div at bounding box center [35, 188] width 12 height 12
click at [48, 572] on div "Pen" at bounding box center [50, 685] width 18 height 10
click at [42, 505] on div at bounding box center [34, 508] width 23 height 23
click at [749, 572] on icon at bounding box center [757, 685] width 16 height 16
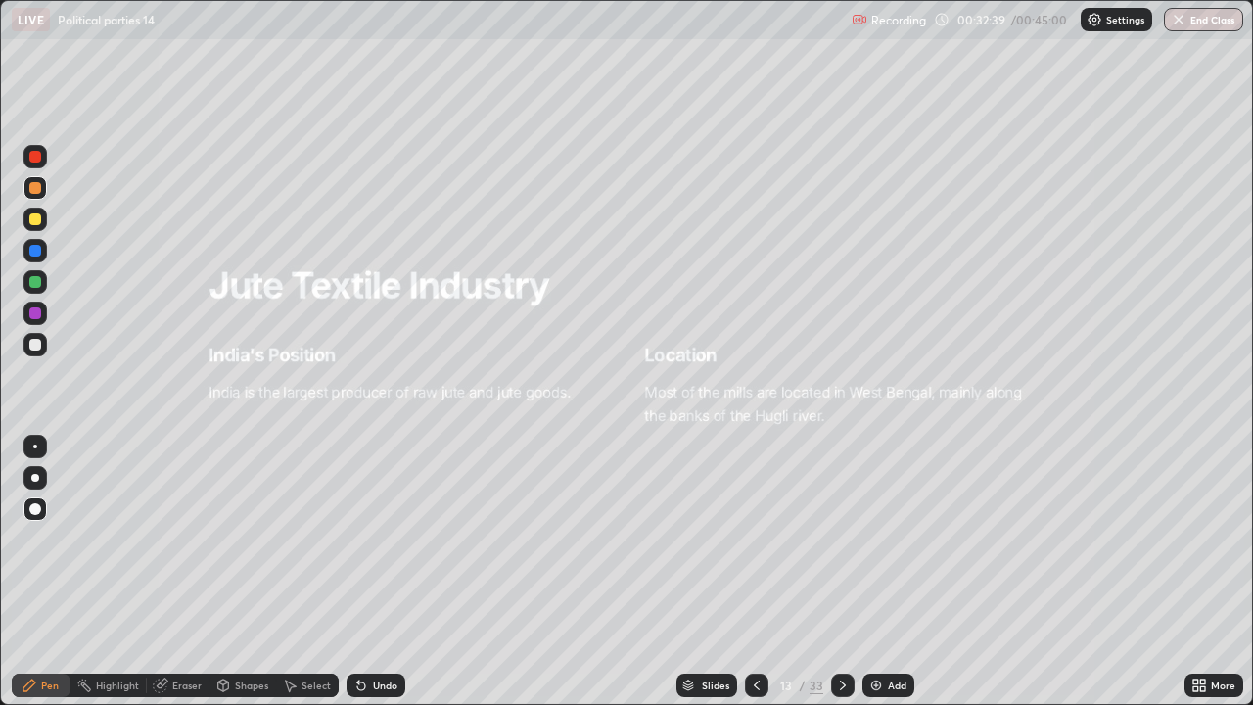
click at [841, 572] on icon at bounding box center [843, 685] width 6 height 10
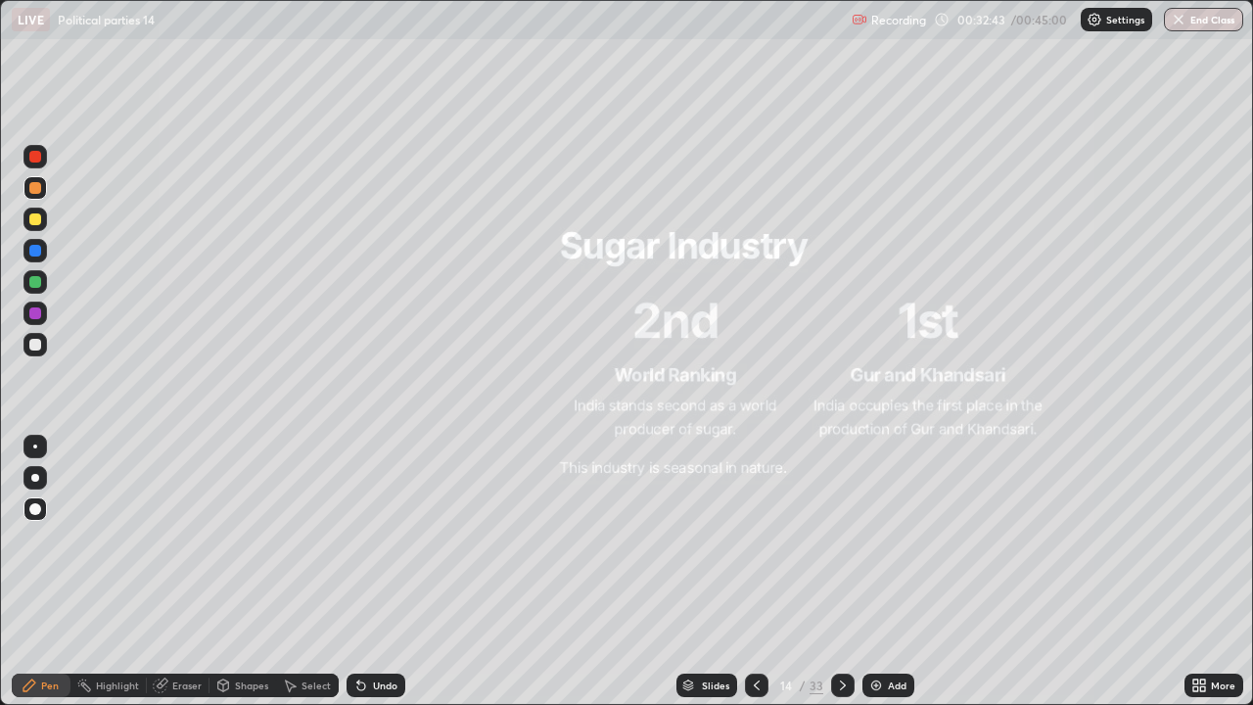
click at [179, 572] on div "Eraser" at bounding box center [186, 685] width 29 height 10
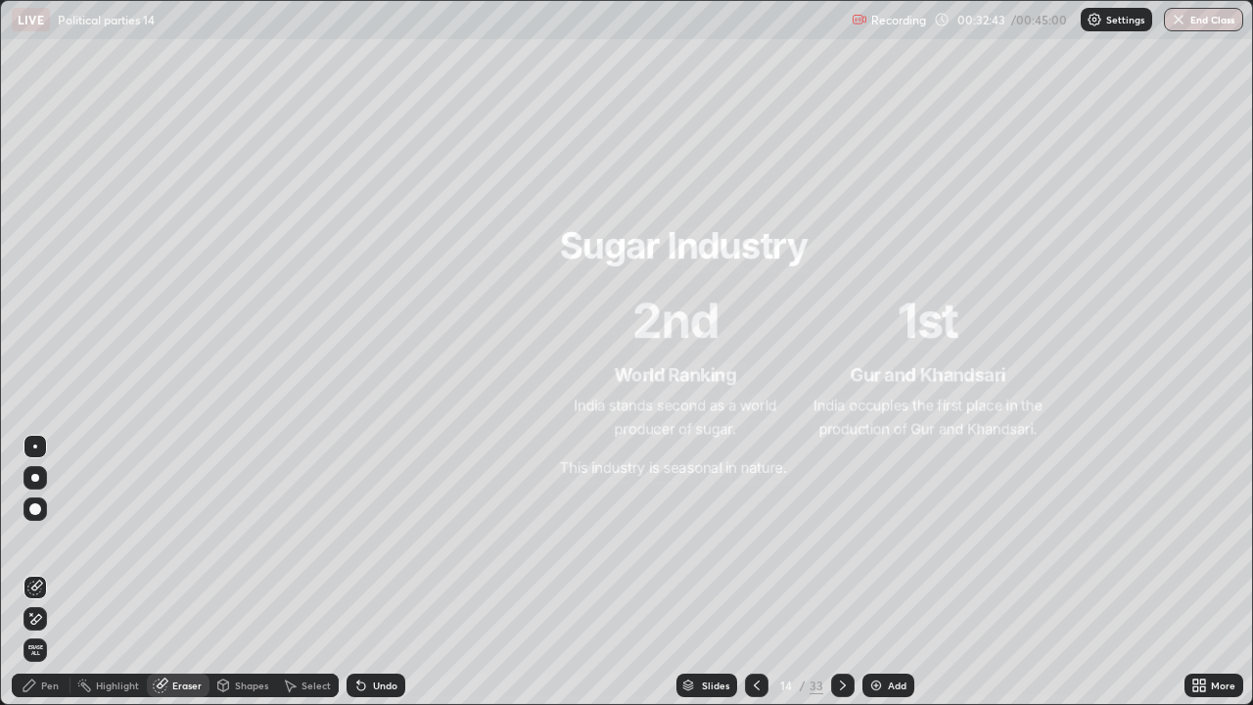
click at [179, 572] on div "Eraser" at bounding box center [186, 685] width 29 height 10
click at [40, 572] on div "Pen" at bounding box center [41, 685] width 59 height 23
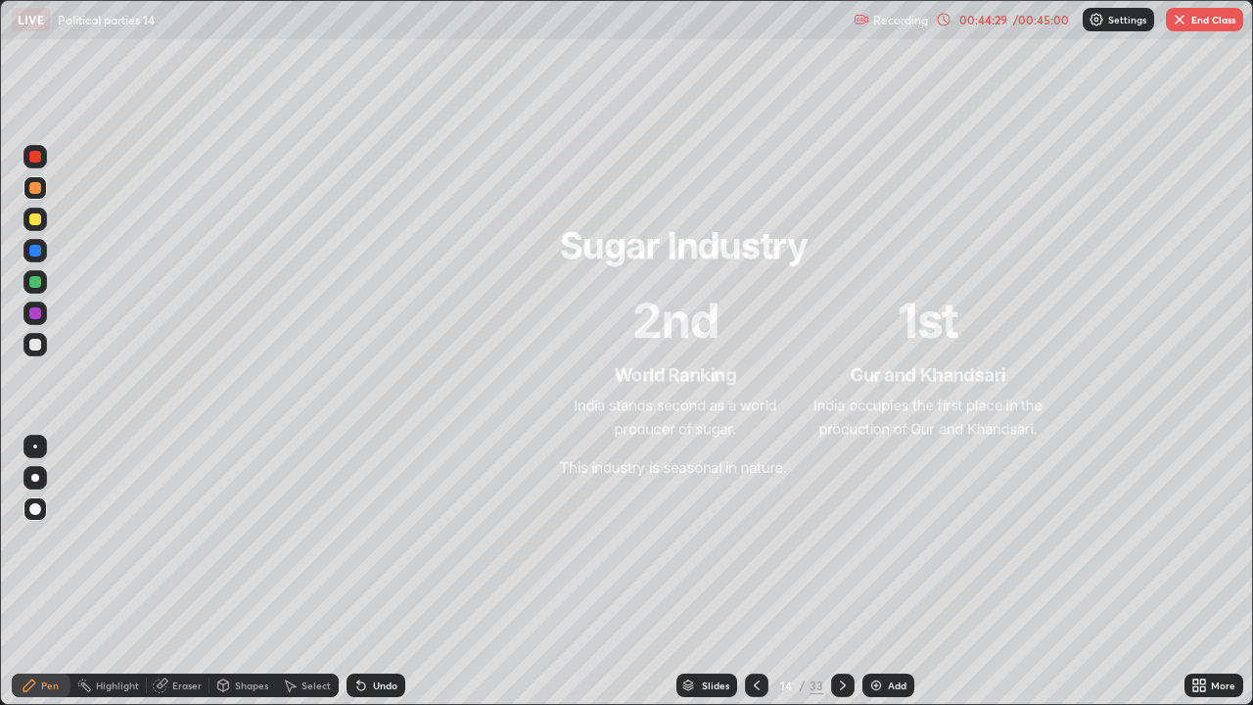
click at [1189, 25] on button "End Class" at bounding box center [1204, 19] width 77 height 23
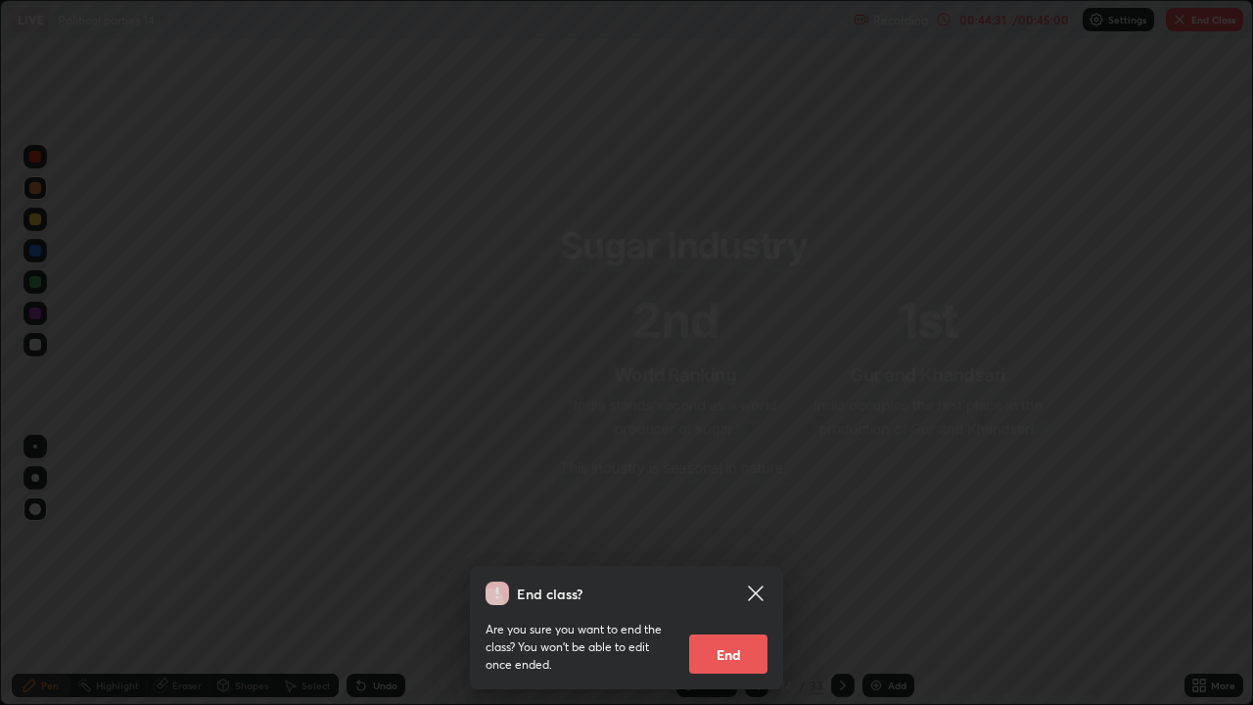
click at [730, 572] on button "End" at bounding box center [728, 653] width 78 height 39
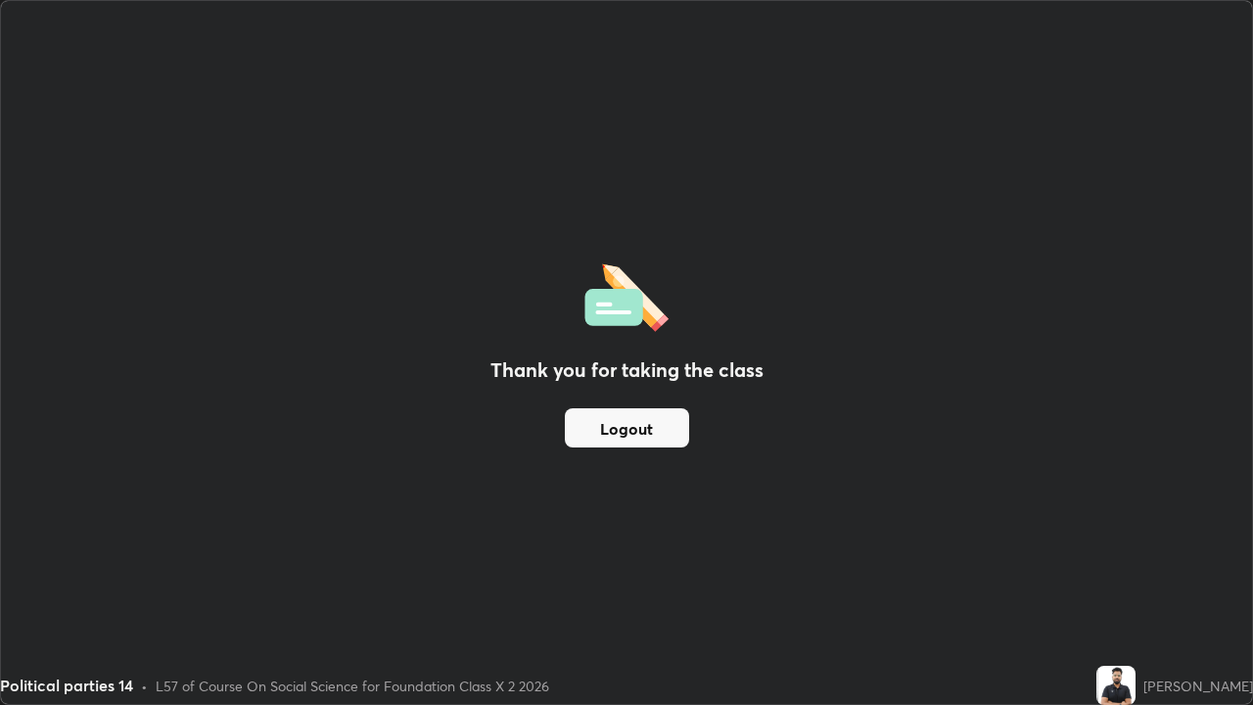
click at [644, 423] on button "Logout" at bounding box center [627, 427] width 124 height 39
